Goal: Information Seeking & Learning: Learn about a topic

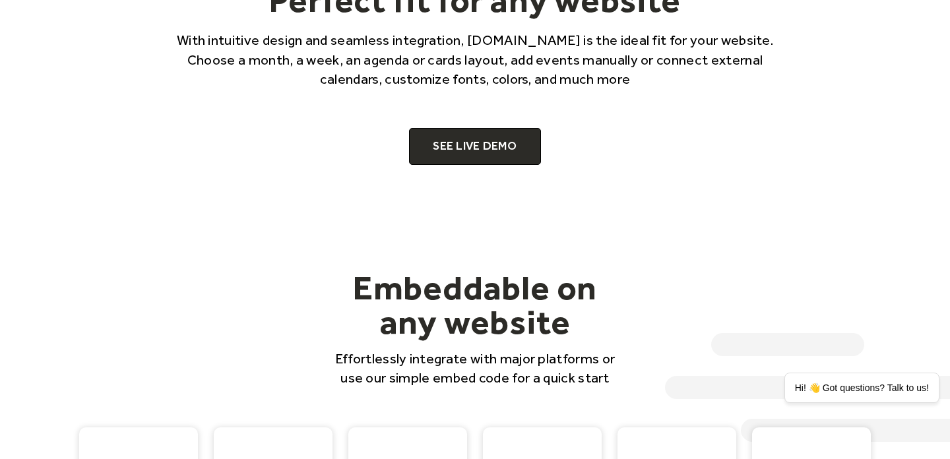
scroll to position [931, 0]
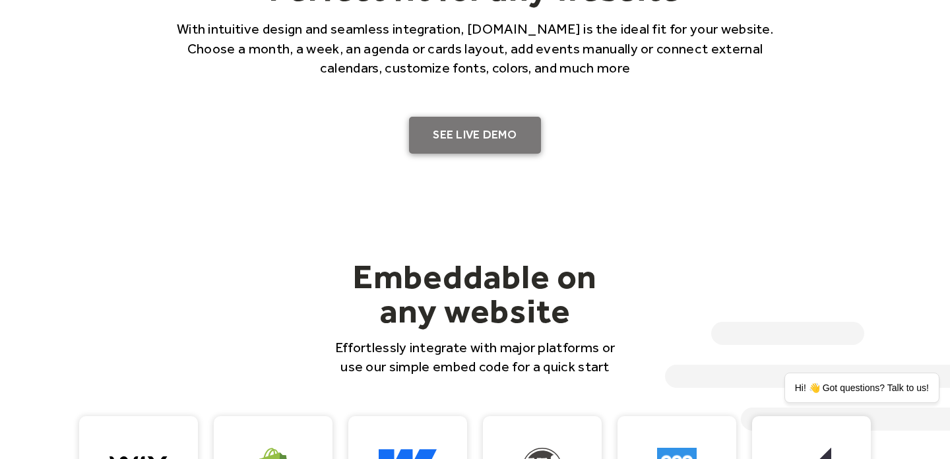
click at [464, 131] on link "SEE LIVE DEMO" at bounding box center [475, 135] width 132 height 37
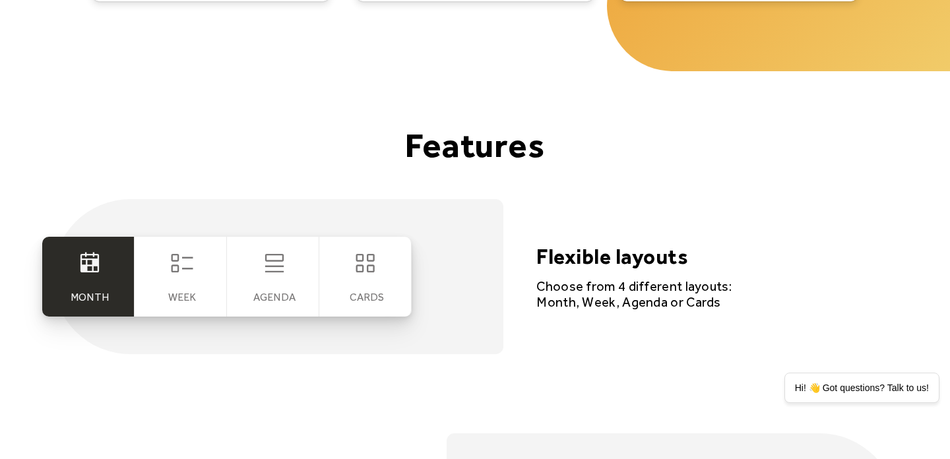
scroll to position [2336, 0]
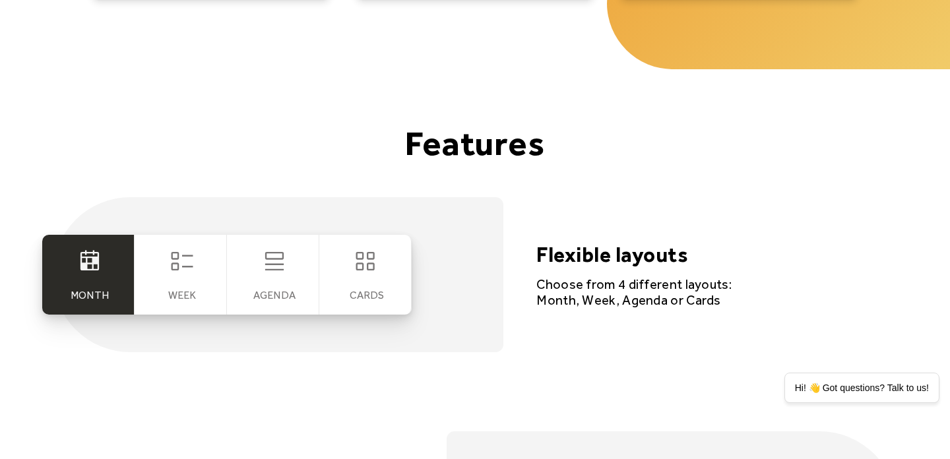
click at [189, 259] on icon at bounding box center [182, 261] width 26 height 26
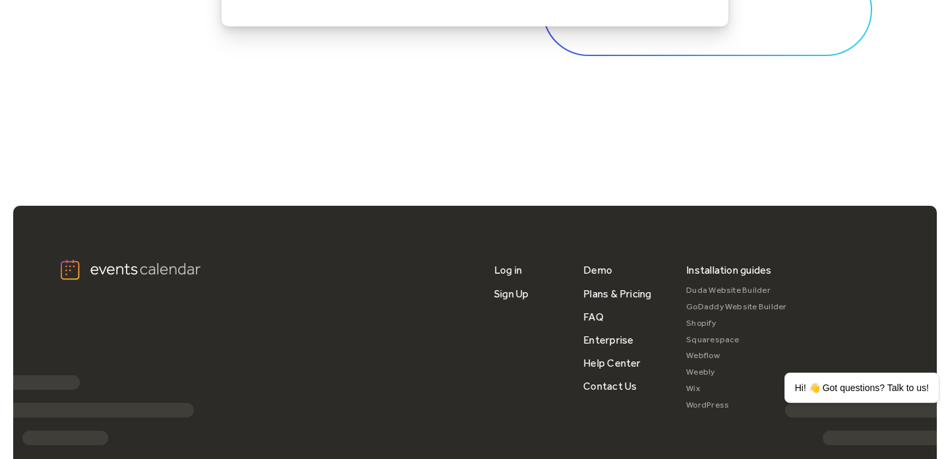
scroll to position [4352, 0]
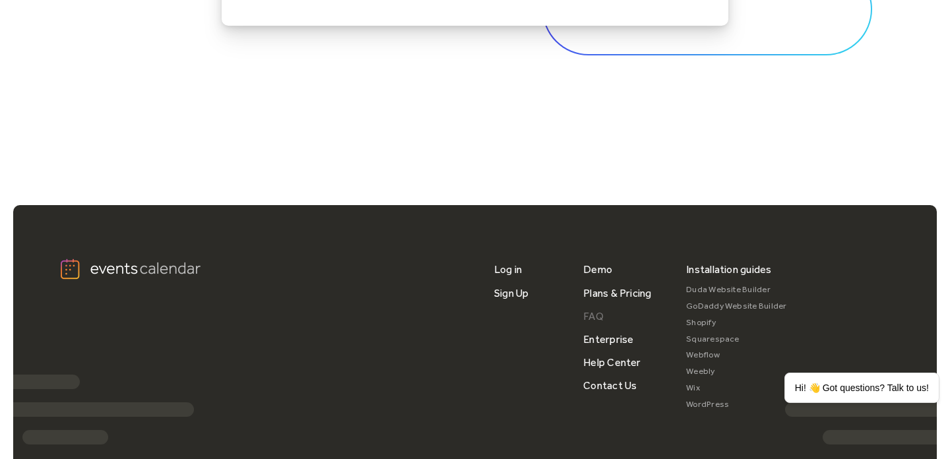
click at [588, 314] on link "FAQ" at bounding box center [593, 316] width 20 height 23
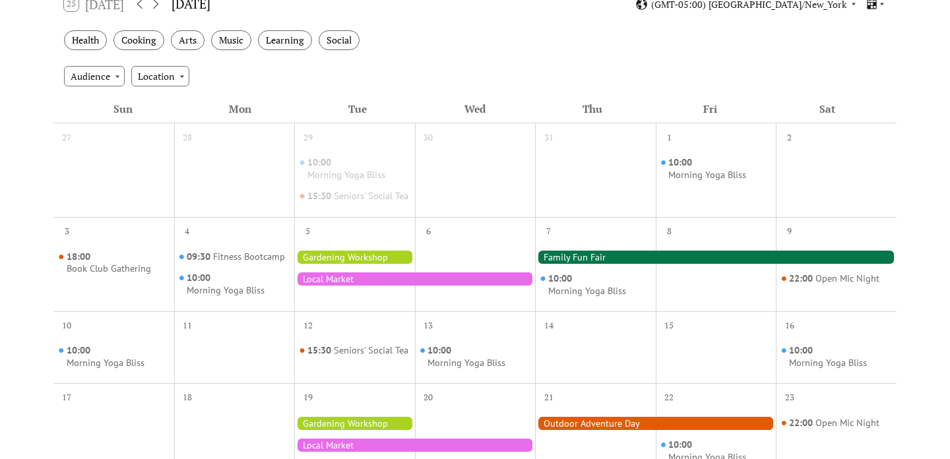
scroll to position [258, 0]
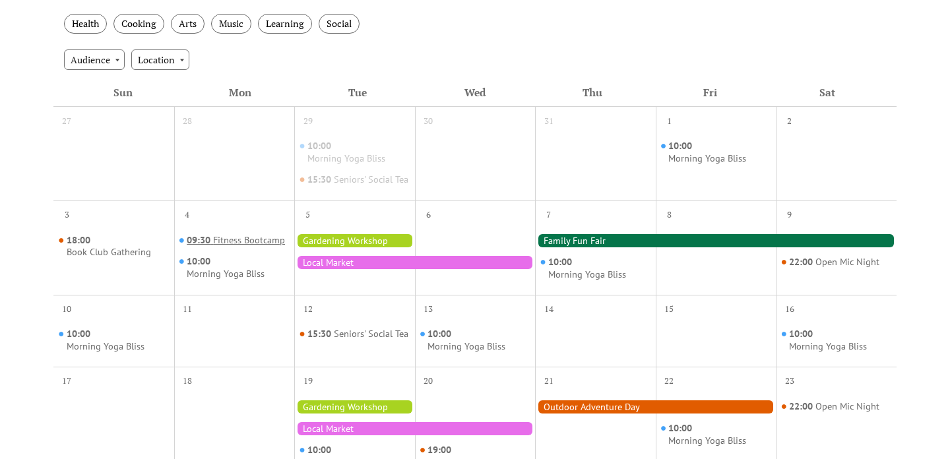
click at [245, 247] on div "Fitness Bootcamp" at bounding box center [249, 240] width 72 height 13
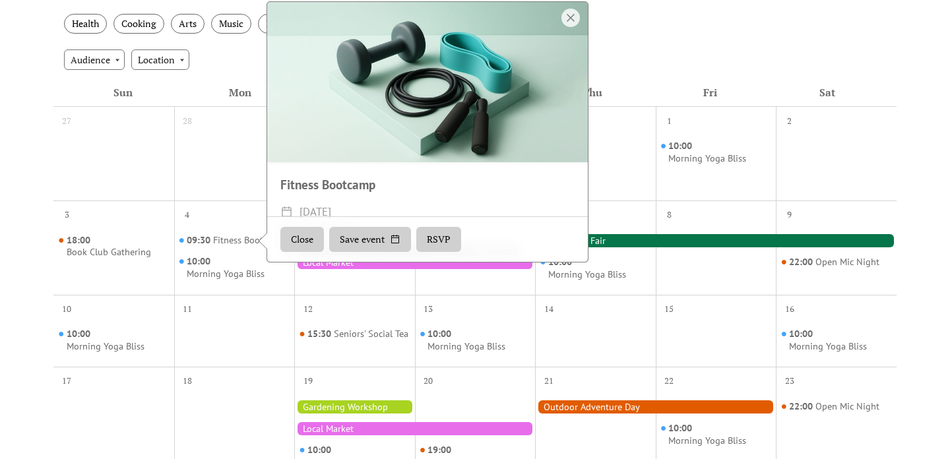
click at [303, 252] on button "Close" at bounding box center [302, 239] width 44 height 25
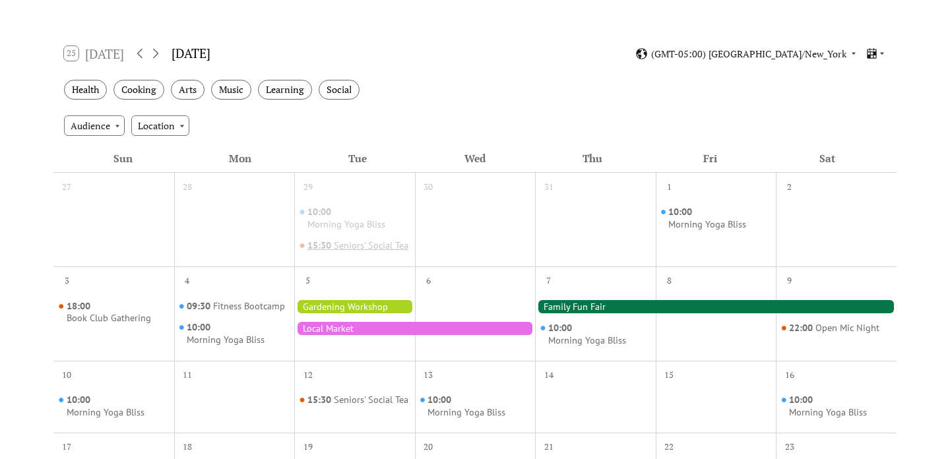
scroll to position [0, 0]
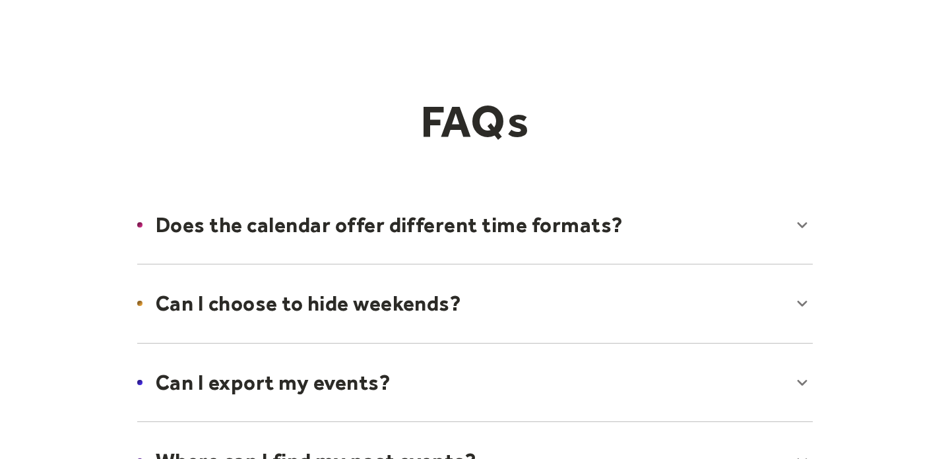
scroll to position [80, 0]
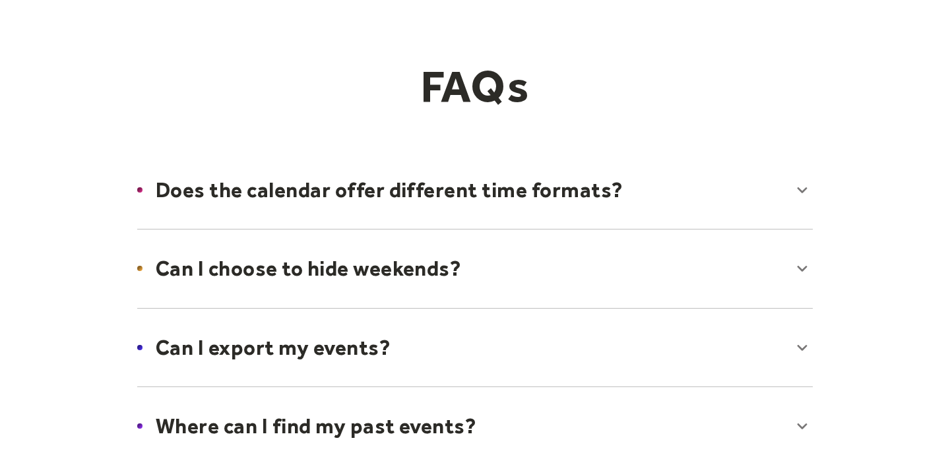
click at [292, 266] on div at bounding box center [475, 268] width 702 height 80
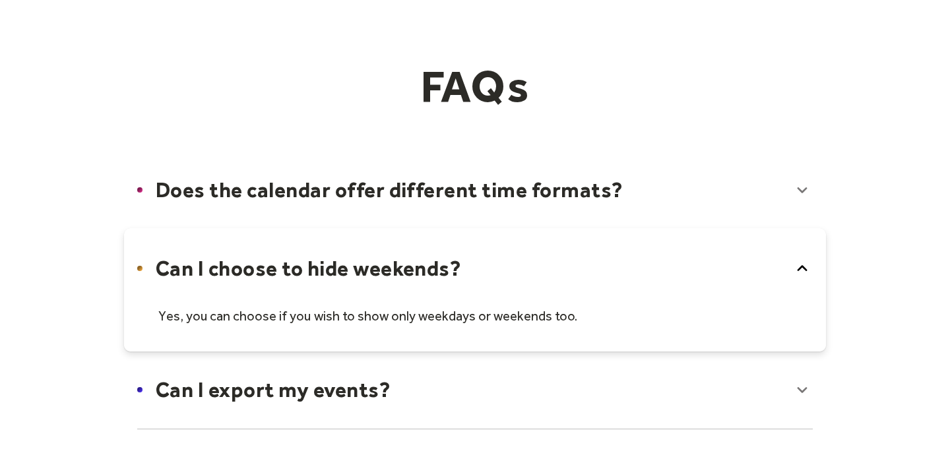
click at [263, 260] on div at bounding box center [475, 289] width 702 height 123
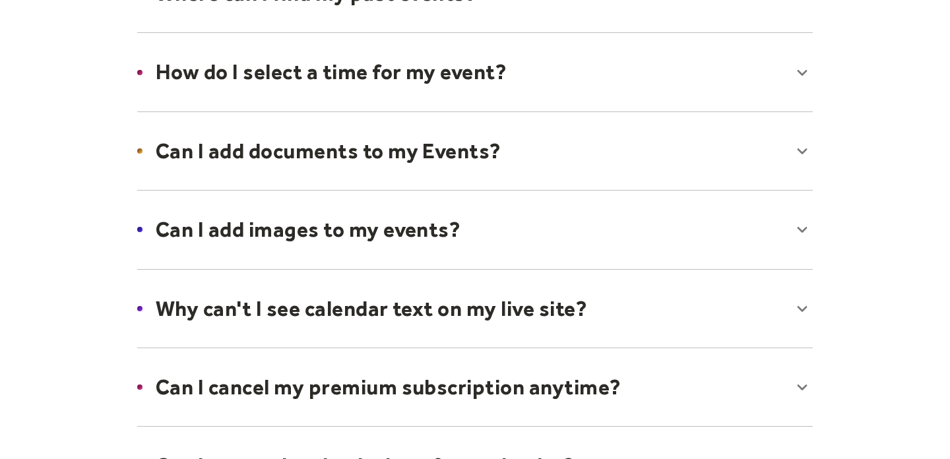
scroll to position [576, 0]
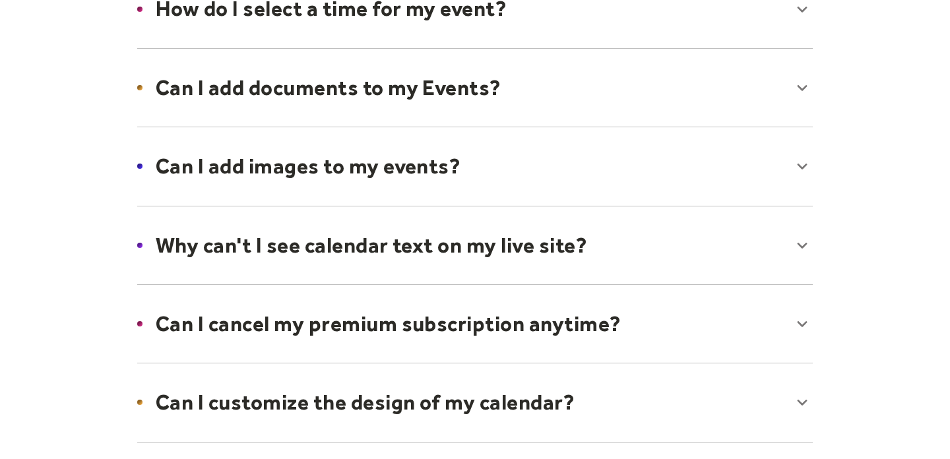
click at [252, 165] on div at bounding box center [475, 166] width 702 height 80
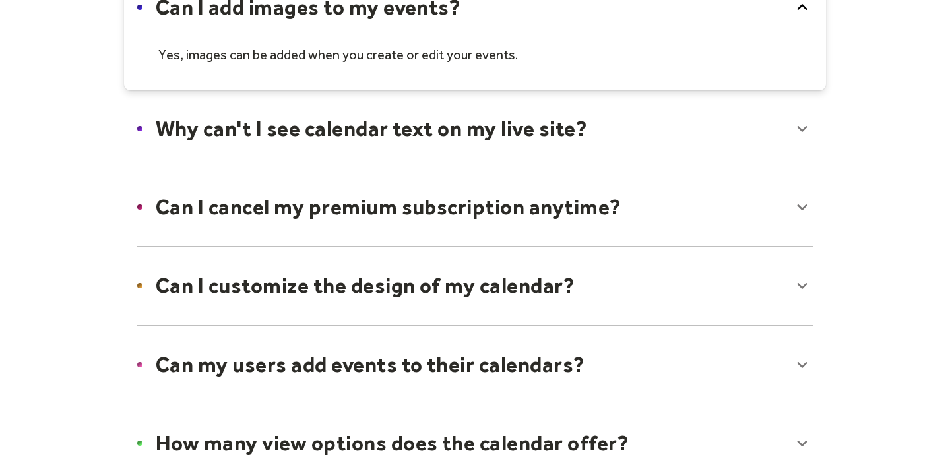
scroll to position [735, 0]
click at [265, 281] on div at bounding box center [475, 285] width 702 height 80
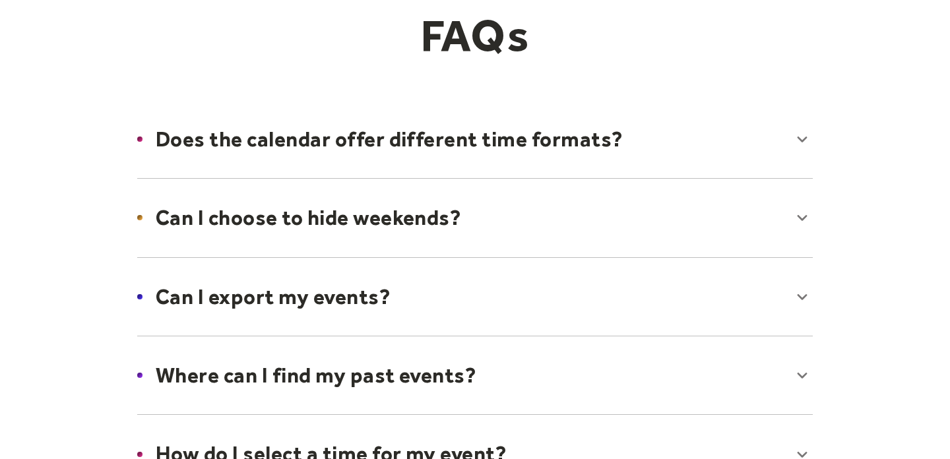
scroll to position [0, 0]
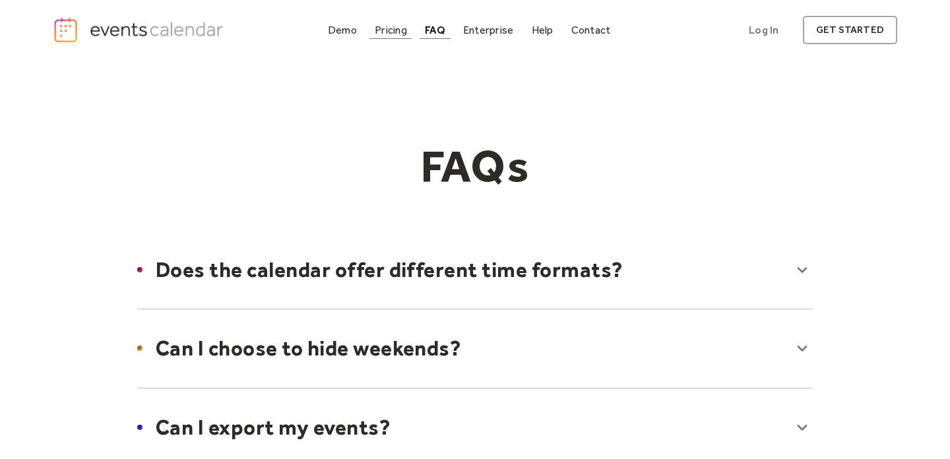
click at [383, 33] on div "Pricing" at bounding box center [391, 29] width 32 height 7
